Goal: Check status: Check status

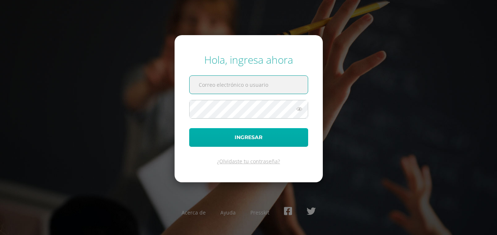
type input "[EMAIL_ADDRESS][PERSON_NAME][DOMAIN_NAME]"
click at [238, 134] on button "Ingresar" at bounding box center [248, 137] width 119 height 19
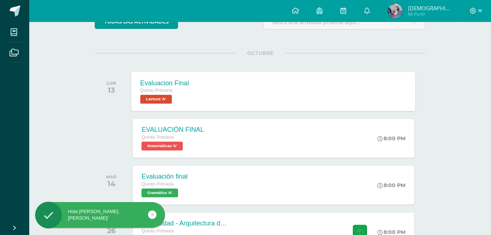
scroll to position [73, 0]
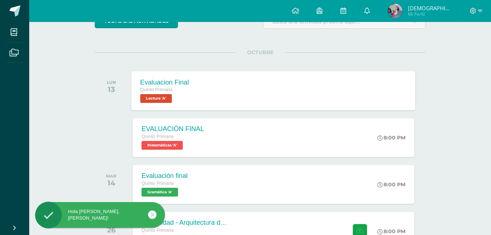
click at [157, 99] on span "Lectura 'A'" at bounding box center [157, 98] width 32 height 9
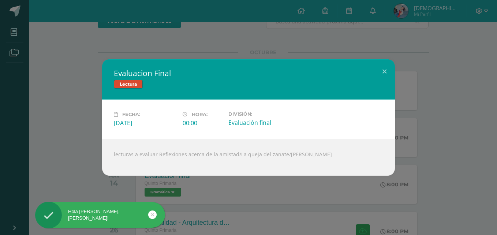
click at [87, 127] on div "Evaluacion Final Lectura Fecha: Lunes 13 de Octubre Hora: 00:00 División:" at bounding box center [248, 117] width 491 height 116
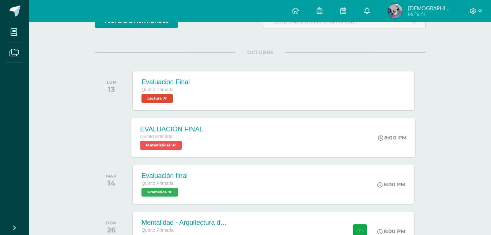
click at [166, 147] on span "Matemáticas 'A'" at bounding box center [162, 145] width 42 height 9
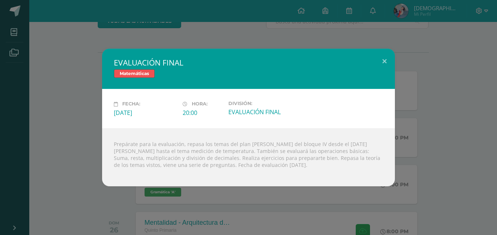
click at [70, 142] on div "EVALUACIÓN FINAL Matemáticas Fecha: Lunes 13 de Octubre Hora: 20:00 División:" at bounding box center [248, 117] width 491 height 137
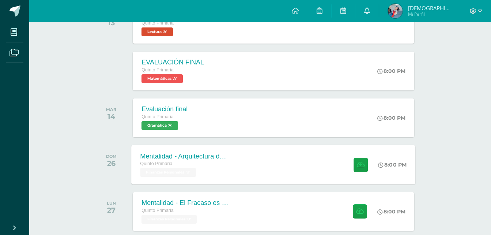
scroll to position [146, 0]
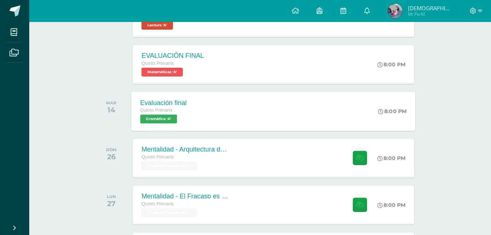
click at [154, 117] on span "Gramática 'A'" at bounding box center [159, 119] width 37 height 9
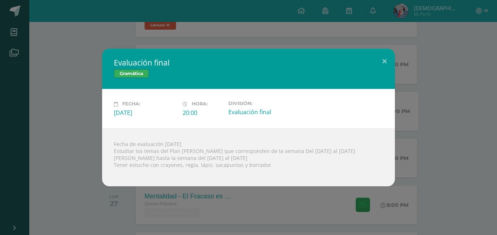
click at [84, 116] on div "Evaluación final Gramática Fecha: Martes 14 de Octubre Hora: 20:00 División:" at bounding box center [248, 117] width 491 height 137
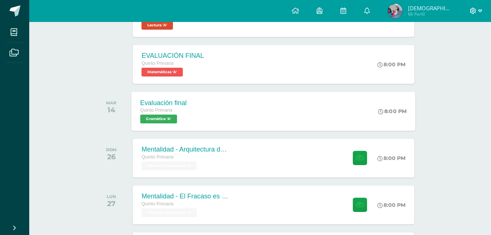
click at [481, 12] on icon at bounding box center [481, 11] width 4 height 3
click at [464, 53] on span "Cerrar sesión" at bounding box center [457, 49] width 33 height 7
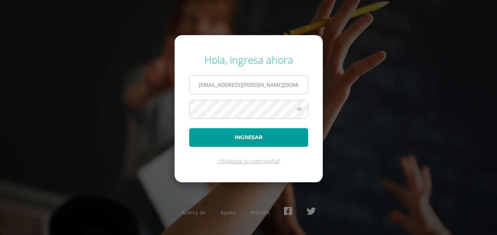
click at [213, 84] on input "[EMAIL_ADDRESS][PERSON_NAME][DOMAIN_NAME]" at bounding box center [249, 85] width 118 height 18
type input "[EMAIL_ADDRESS][PERSON_NAME][DOMAIN_NAME]"
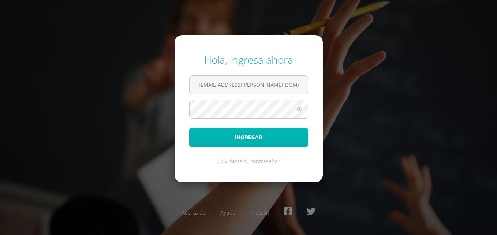
click at [227, 133] on button "Ingresar" at bounding box center [248, 137] width 119 height 19
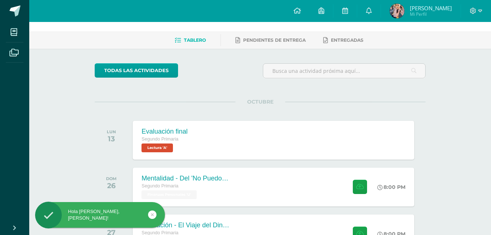
scroll to position [37, 0]
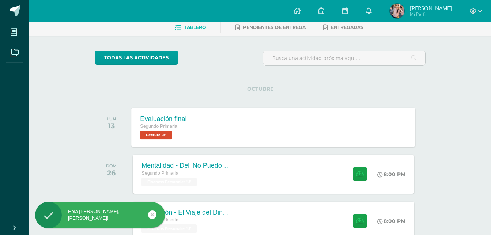
click at [167, 134] on span "Lectura 'A'" at bounding box center [157, 135] width 32 height 9
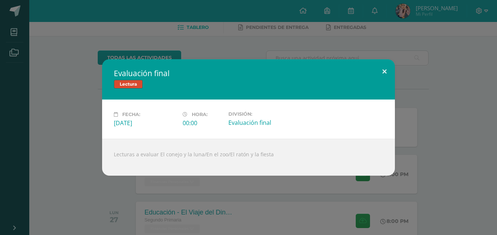
click at [383, 70] on button at bounding box center [384, 71] width 21 height 25
